Goal: Information Seeking & Learning: Learn about a topic

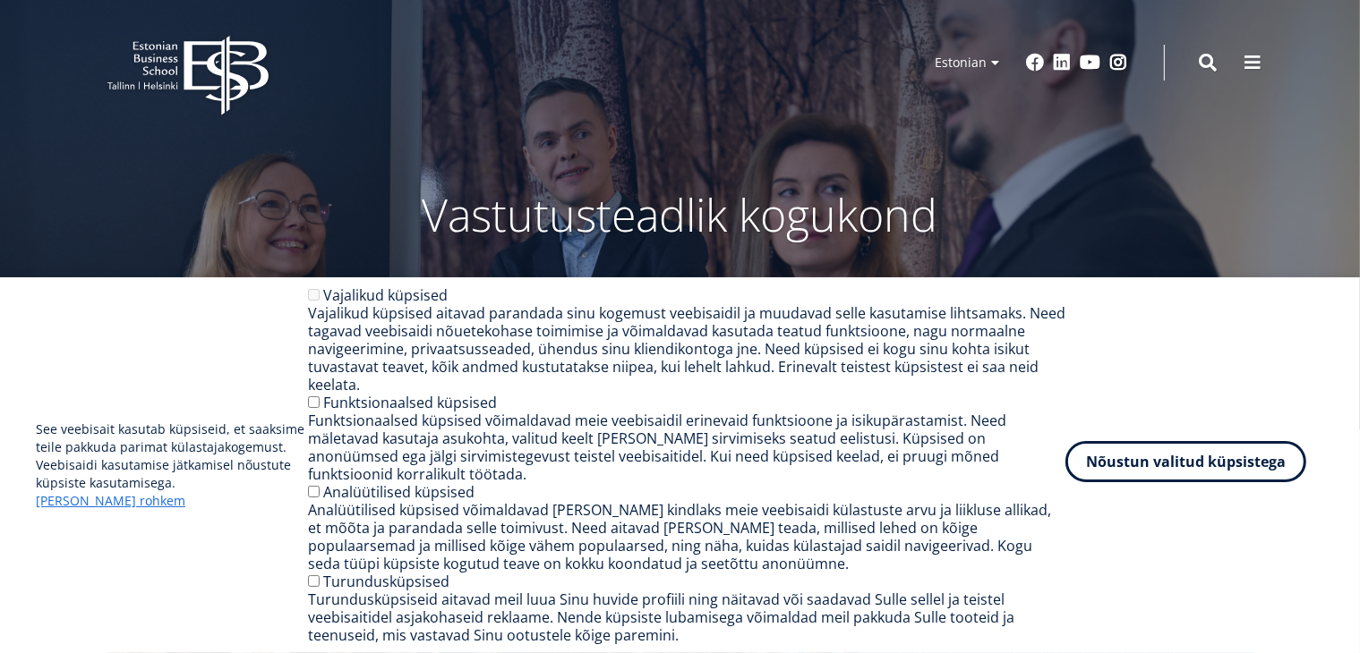
click at [1164, 464] on button "Nõustun valitud küpsistega" at bounding box center [1185, 461] width 241 height 41
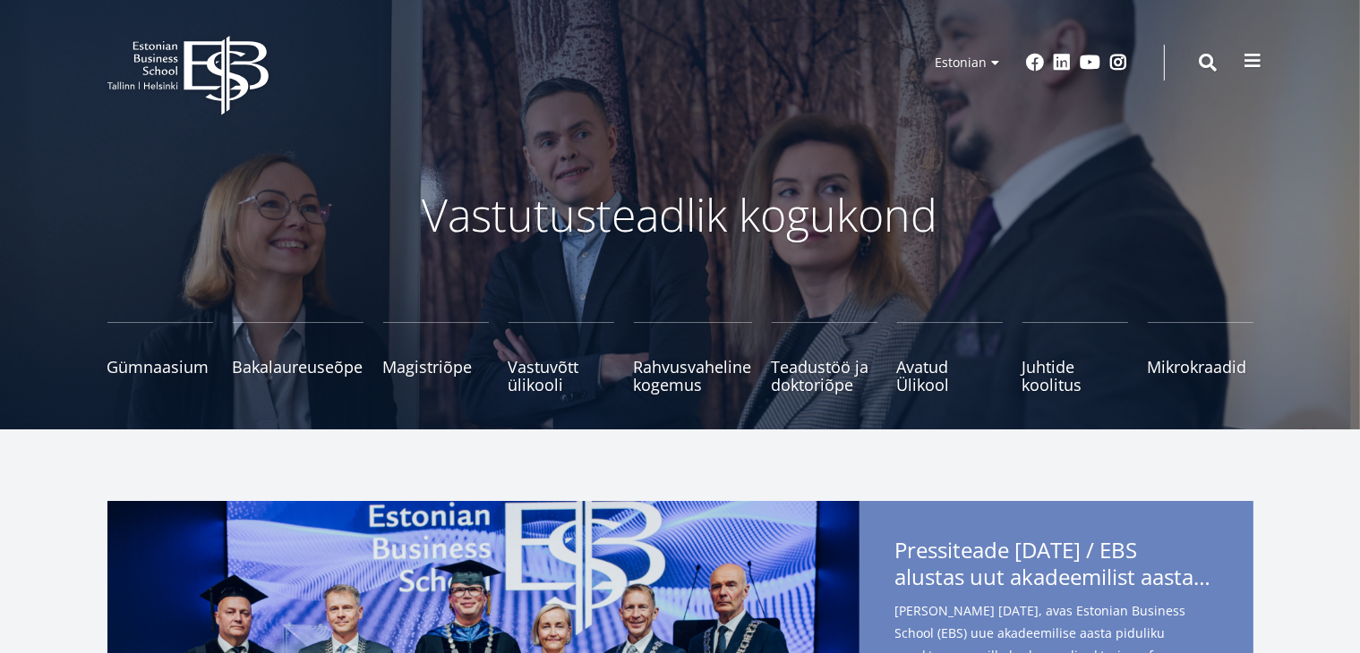
click at [1254, 59] on span at bounding box center [1253, 61] width 18 height 18
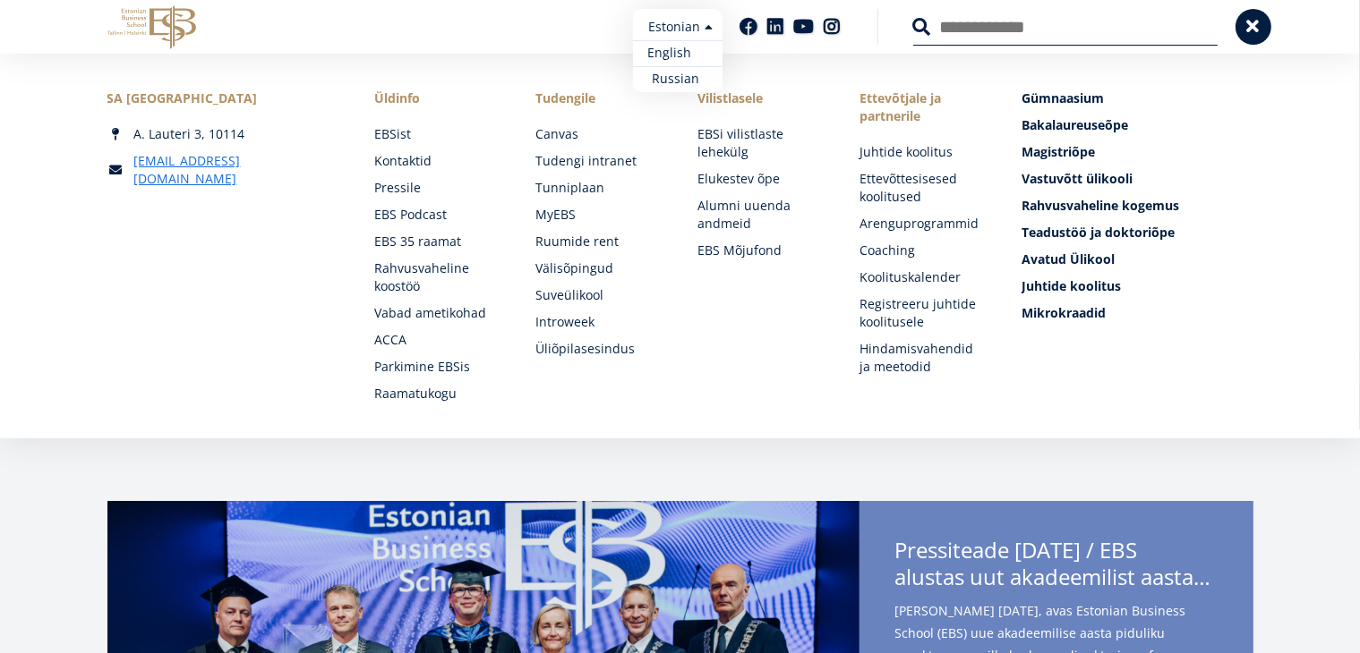
click at [692, 52] on link "English" at bounding box center [678, 53] width 90 height 26
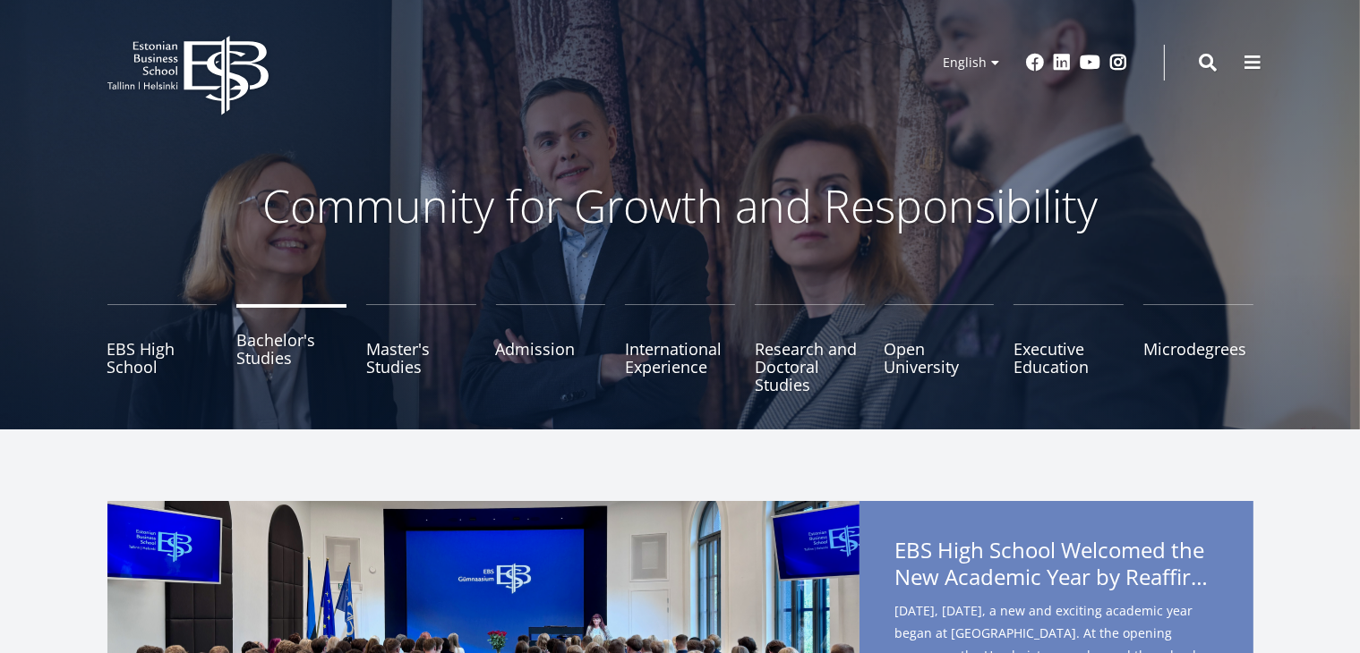
click at [269, 346] on link "Bachelor's Studies" at bounding box center [291, 349] width 110 height 90
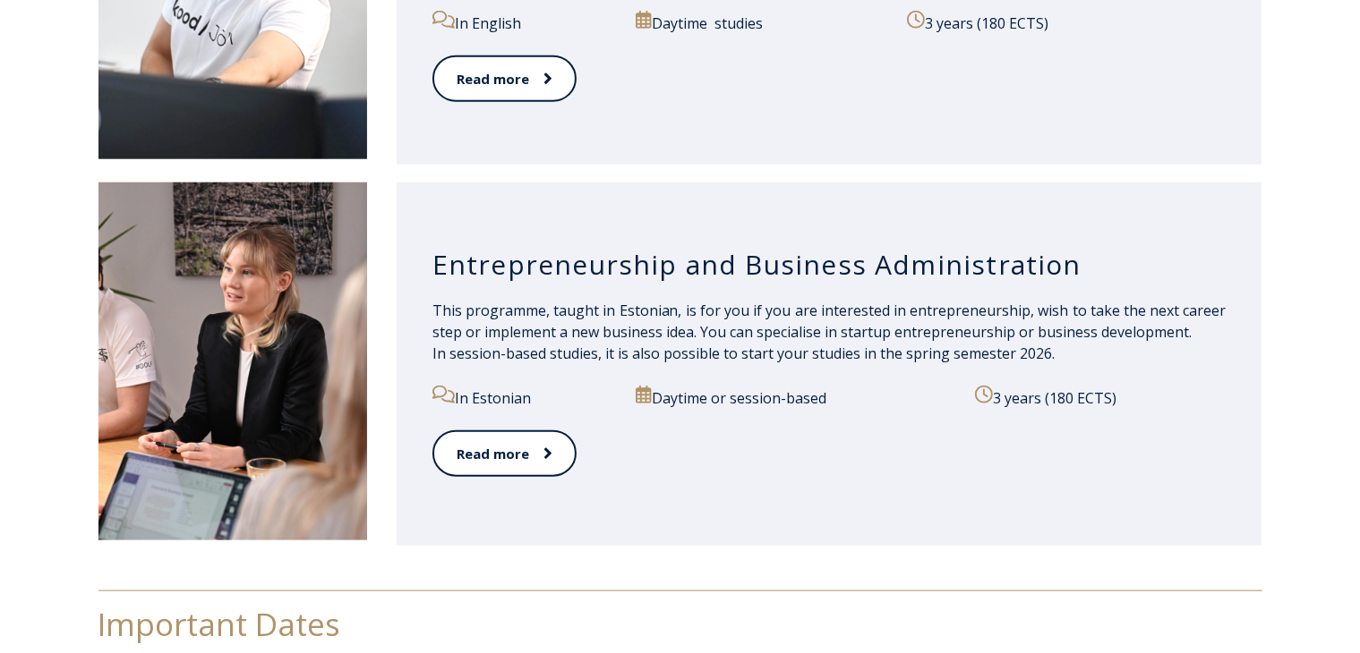
scroll to position [1969, 0]
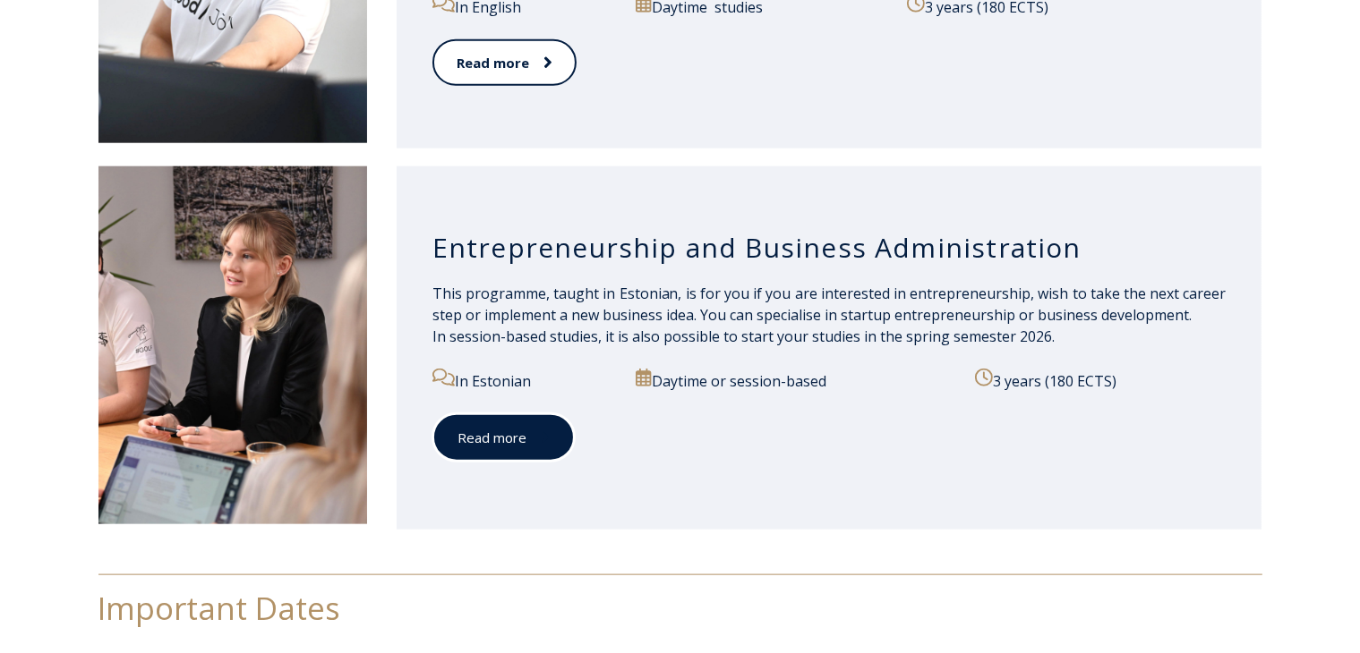
click at [494, 438] on link "Read more" at bounding box center [503, 438] width 142 height 49
